Goal: Task Accomplishment & Management: Complete application form

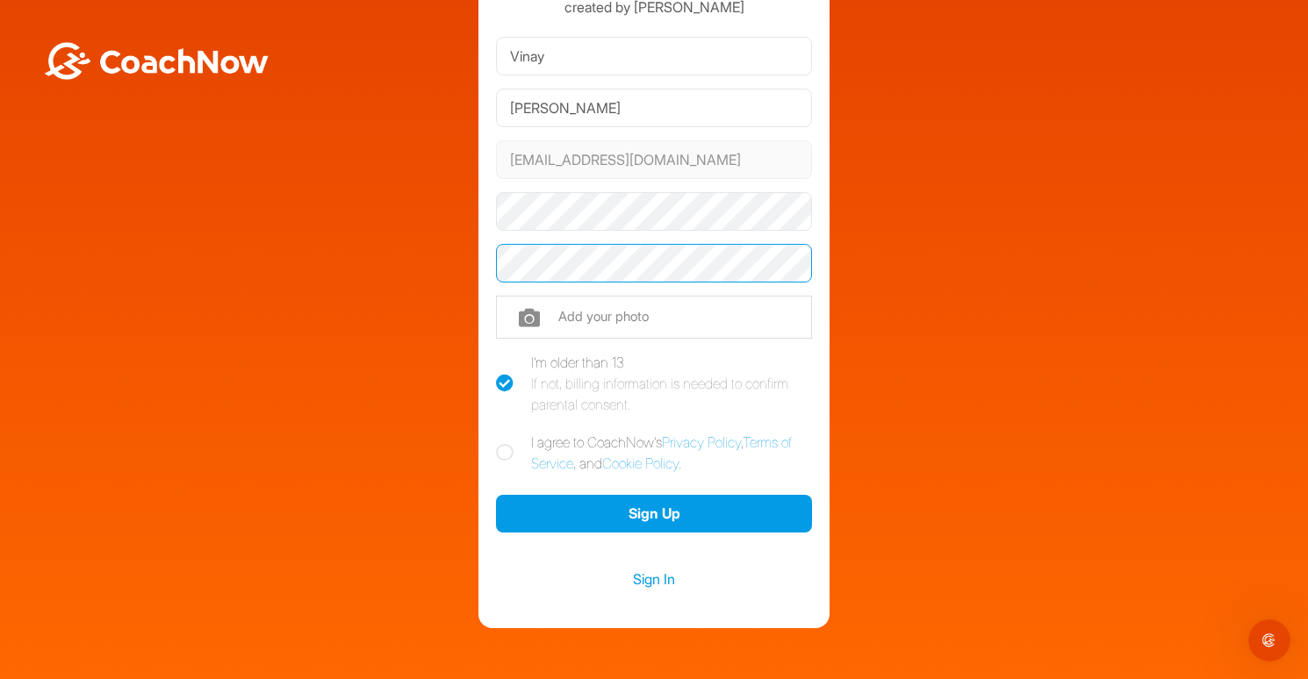
scroll to position [112, 0]
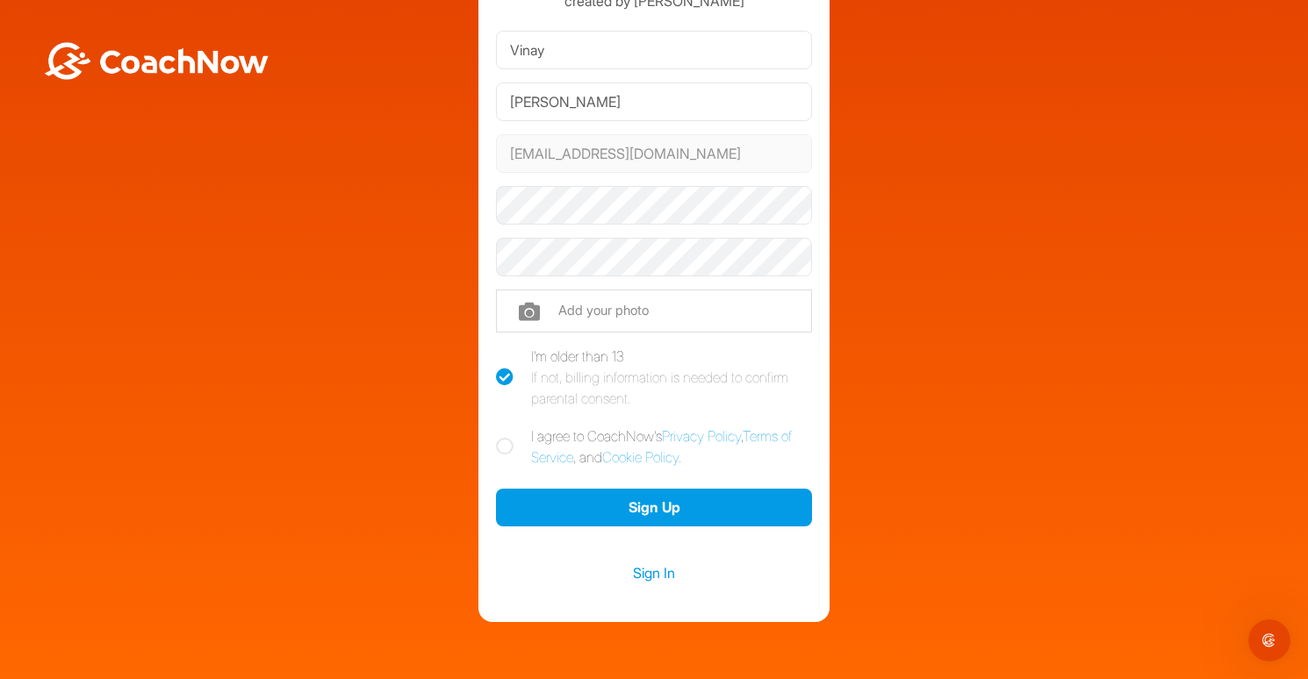
click at [580, 312] on input "file" at bounding box center [654, 311] width 316 height 42
click at [511, 441] on icon at bounding box center [505, 447] width 18 height 18
click at [507, 437] on input "I agree to CoachNow's Privacy Policy , Terms of Service , and Cookie Policy ." at bounding box center [501, 431] width 11 height 11
checkbox input "true"
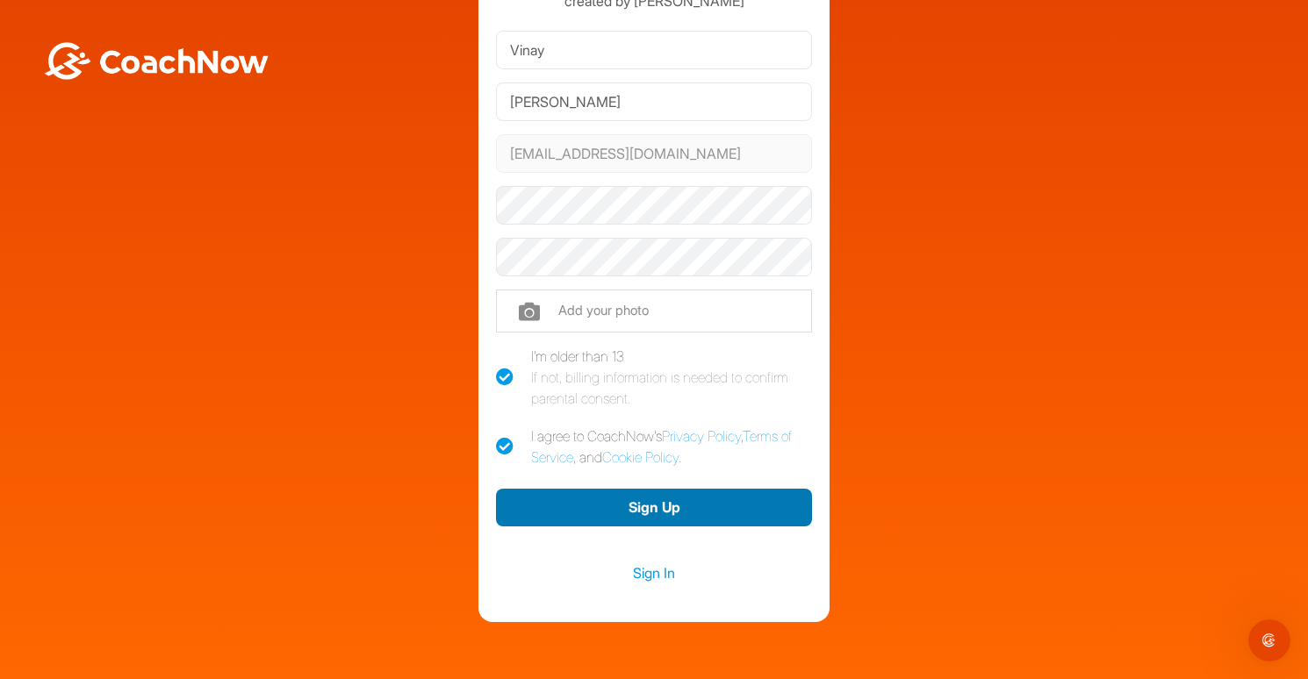
click at [618, 503] on button "Sign Up" at bounding box center [654, 508] width 316 height 38
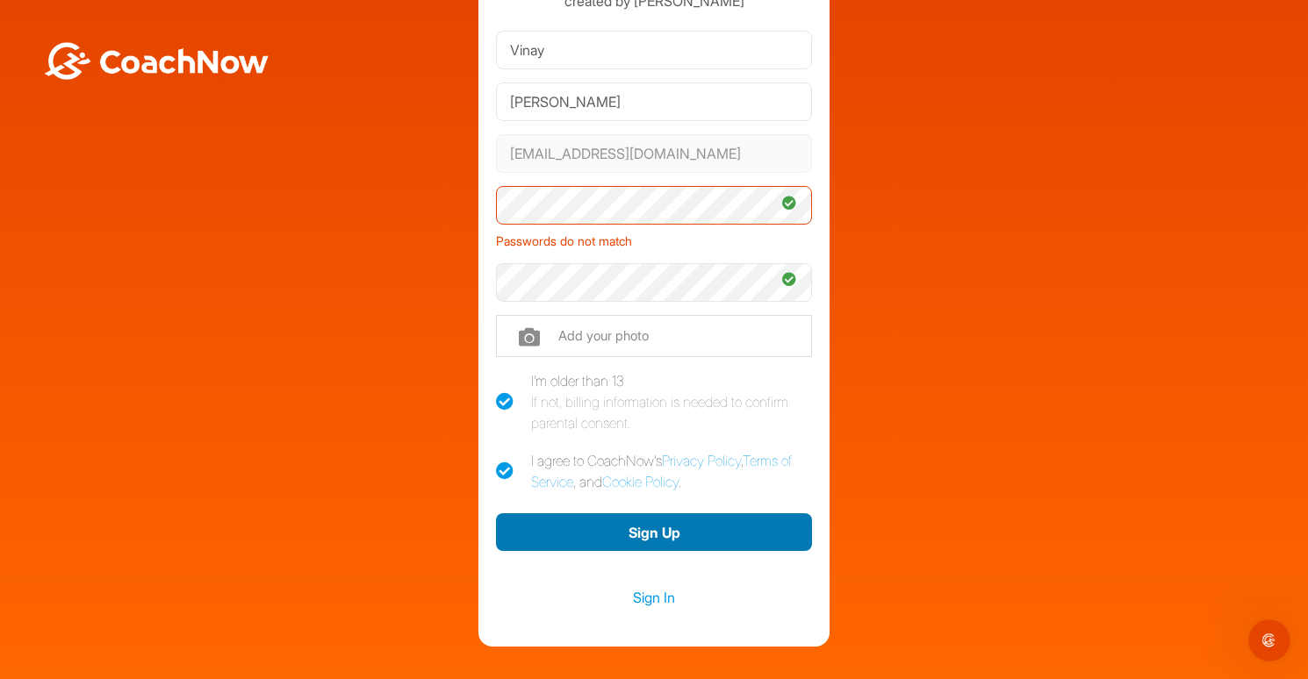
click at [576, 527] on button "Sign Up" at bounding box center [654, 532] width 316 height 38
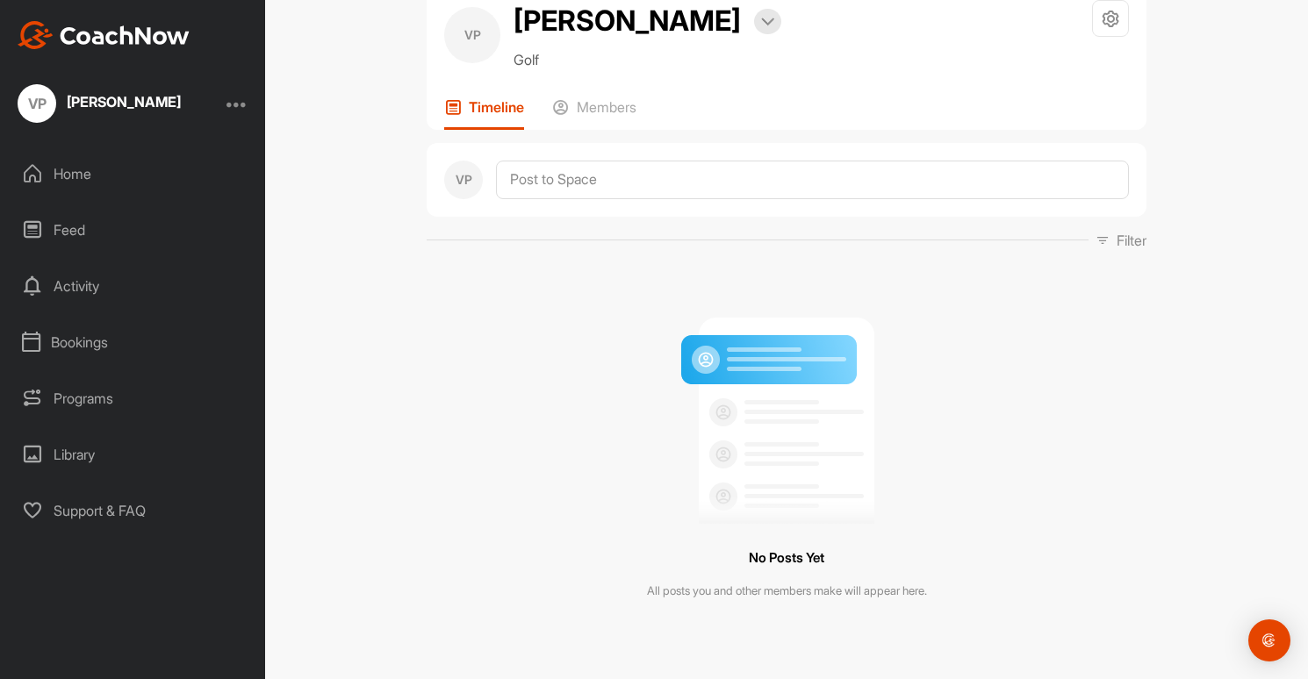
click at [90, 169] on div "Home" at bounding box center [133, 174] width 247 height 44
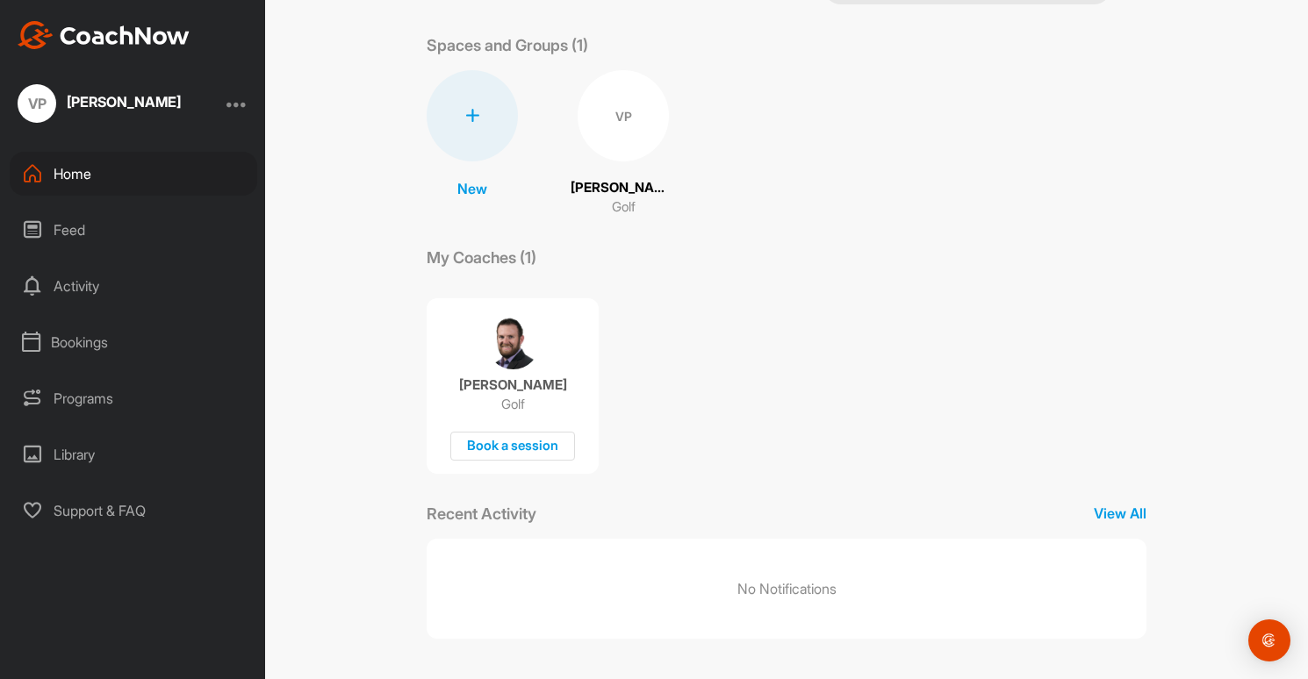
scroll to position [68, 0]
click at [79, 176] on div "Home" at bounding box center [133, 174] width 247 height 44
click at [82, 348] on div "Bookings" at bounding box center [133, 342] width 247 height 44
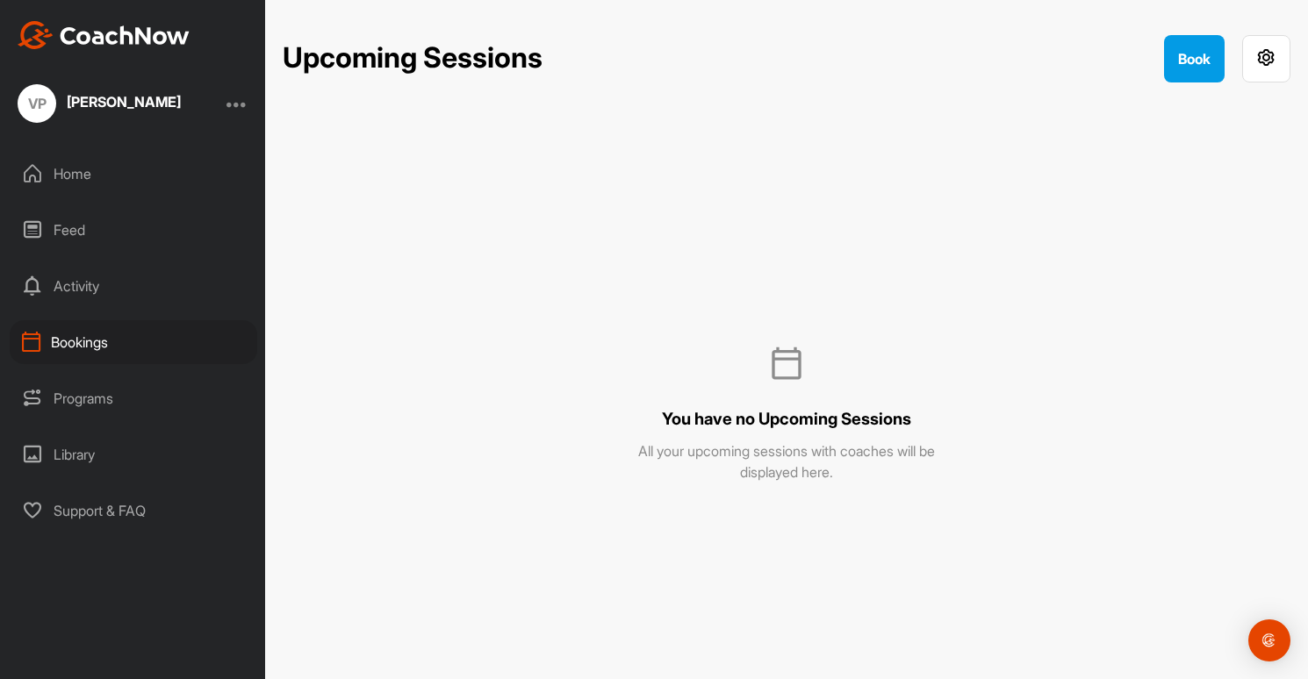
click at [93, 393] on div "Programs" at bounding box center [133, 399] width 247 height 44
